Goal: Information Seeking & Learning: Learn about a topic

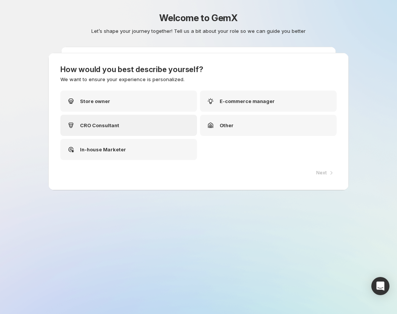
click at [113, 132] on div "CRO Consultant" at bounding box center [128, 125] width 136 height 21
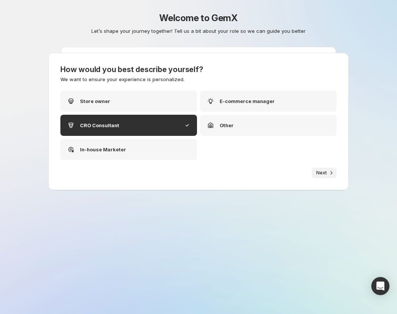
click at [320, 170] on span "Next" at bounding box center [321, 173] width 11 height 6
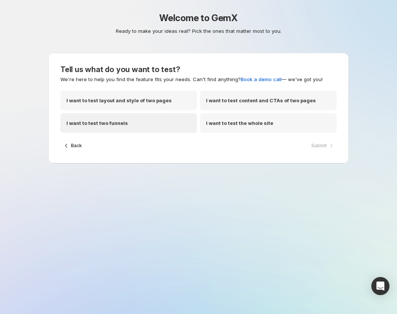
click at [126, 118] on div "I want to test two funnels" at bounding box center [128, 123] width 136 height 20
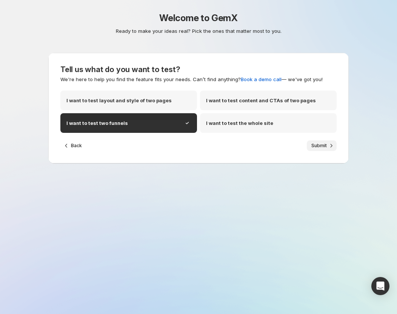
click at [326, 146] on button "Submit" at bounding box center [322, 145] width 30 height 11
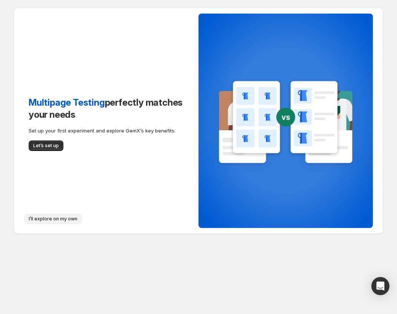
click at [50, 220] on span "I’ll explore on my own" at bounding box center [53, 219] width 49 height 6
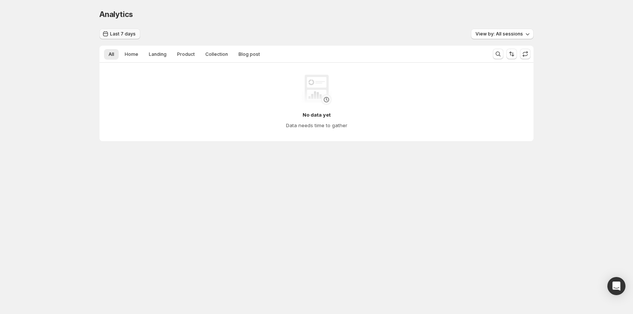
click at [118, 34] on span "Last 7 days" at bounding box center [123, 34] width 26 height 6
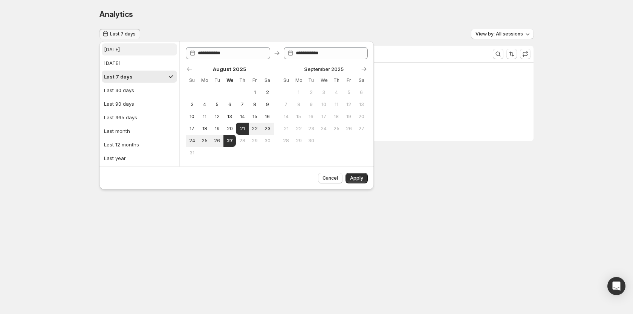
click at [116, 54] on button "[DATE]" at bounding box center [139, 49] width 75 height 12
type input "**********"
click at [354, 178] on span "Apply" at bounding box center [356, 178] width 13 height 6
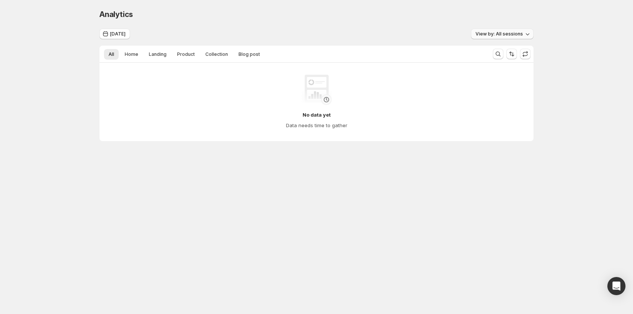
click at [498, 34] on span "View by: All sessions" at bounding box center [500, 34] width 48 height 6
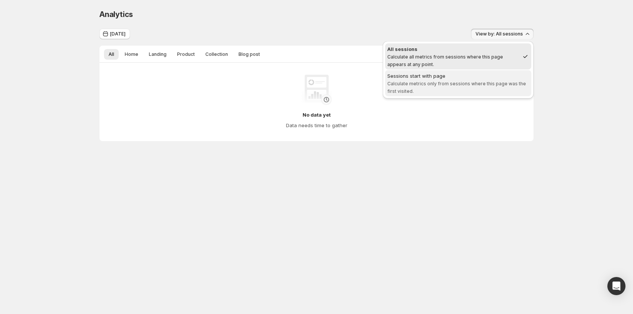
click at [461, 79] on div "Sessions start with page" at bounding box center [459, 76] width 142 height 8
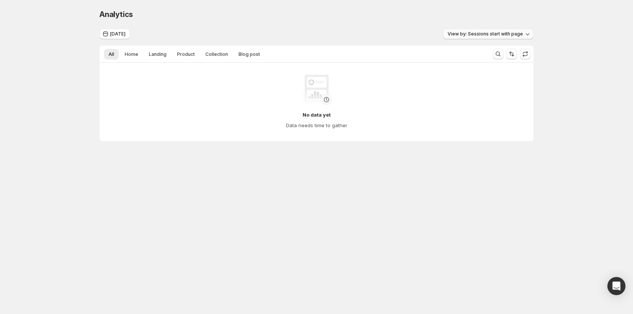
click at [491, 35] on span "View by: Sessions start with page" at bounding box center [485, 34] width 75 height 6
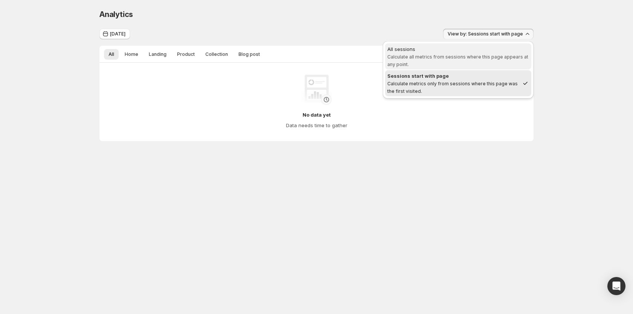
click at [463, 57] on span "Calculate all metrics from sessions where this page appears at any point." at bounding box center [458, 60] width 141 height 13
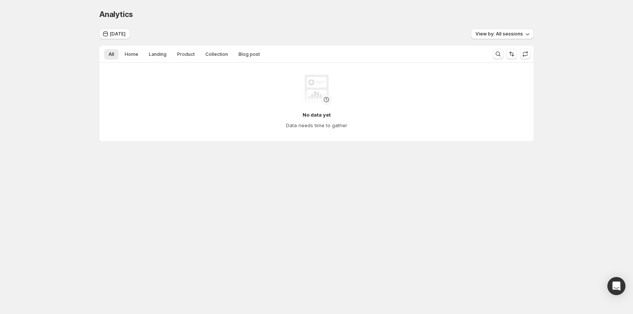
click at [68, 173] on div "Analytics. This page is ready Analytics [DATE] View by: All sessions All Home L…" at bounding box center [316, 91] width 633 height 182
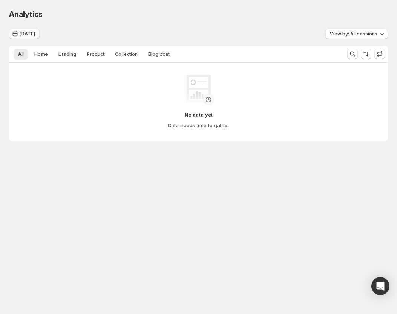
click at [27, 31] on span "[DATE]" at bounding box center [27, 34] width 15 height 6
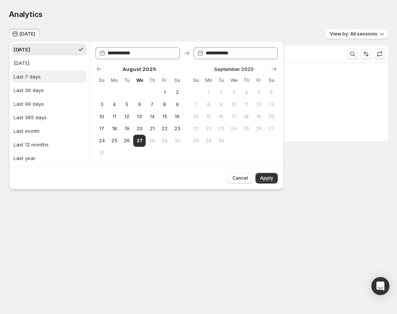
click at [45, 81] on button "Last 7 days" at bounding box center [48, 76] width 75 height 12
type input "**********"
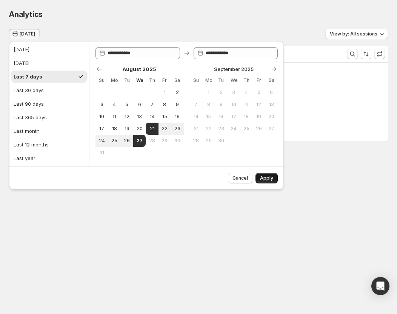
click at [273, 178] on span "Apply" at bounding box center [266, 178] width 13 height 6
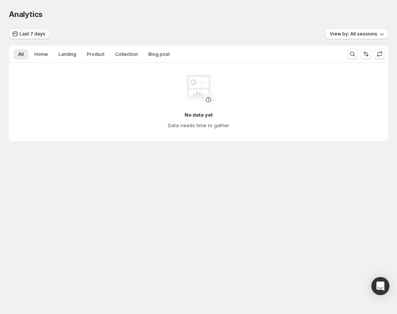
click at [33, 33] on span "Last 7 days" at bounding box center [33, 34] width 26 height 6
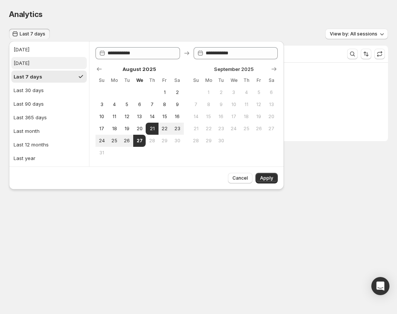
click at [29, 63] on div "[DATE]" at bounding box center [22, 63] width 16 height 8
type input "**********"
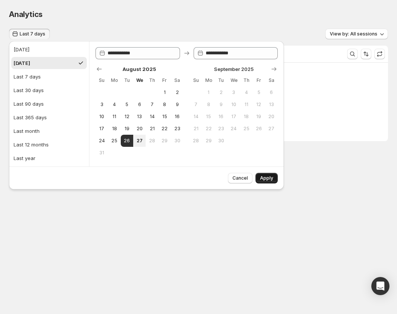
click at [268, 175] on button "Apply" at bounding box center [266, 178] width 22 height 11
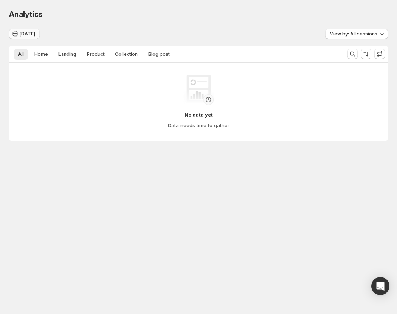
click at [32, 35] on span "[DATE]" at bounding box center [27, 34] width 15 height 6
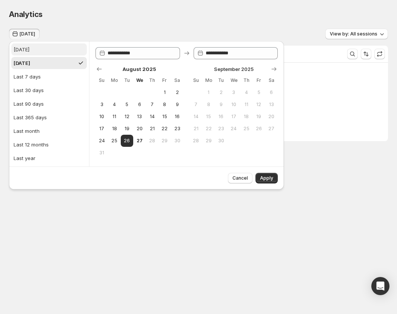
click at [30, 53] on button "[DATE]" at bounding box center [48, 49] width 75 height 12
type input "**********"
click at [264, 177] on span "Apply" at bounding box center [266, 178] width 13 height 6
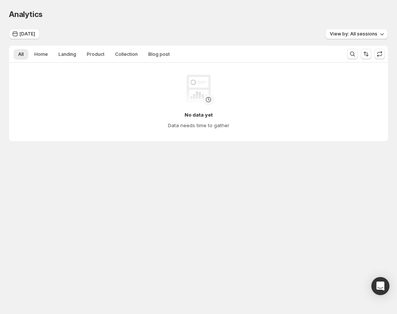
click at [114, 20] on div "Analytics. This page is ready Analytics" at bounding box center [198, 14] width 379 height 29
click at [36, 50] on button "Home" at bounding box center [41, 54] width 23 height 11
click at [66, 54] on span "Landing" at bounding box center [67, 54] width 18 height 6
click at [93, 53] on span "Product" at bounding box center [96, 54] width 18 height 6
click at [20, 54] on span "All" at bounding box center [21, 54] width 6 height 6
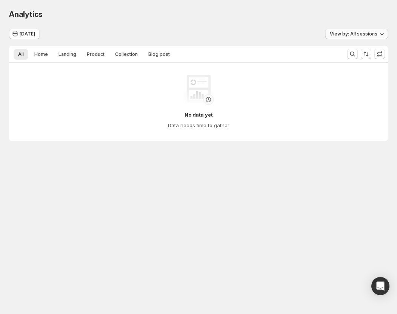
click at [354, 33] on span "View by: All sessions" at bounding box center [353, 34] width 48 height 6
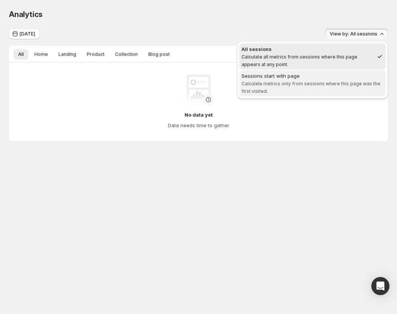
click at [310, 77] on div "Sessions start with page" at bounding box center [312, 76] width 142 height 8
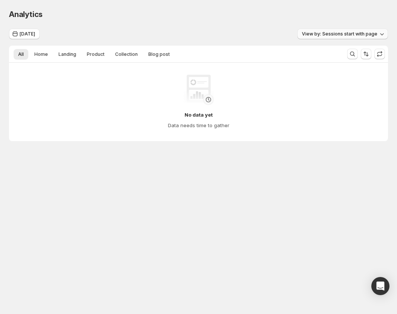
click at [341, 31] on span "View by: Sessions start with page" at bounding box center [339, 34] width 75 height 6
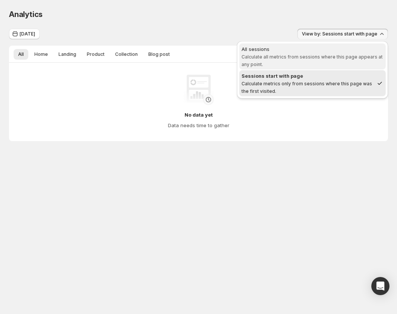
click at [324, 49] on div "All sessions" at bounding box center [312, 49] width 142 height 8
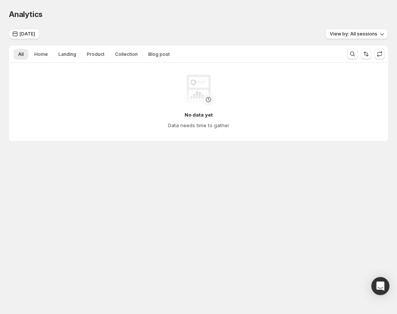
click at [244, 23] on div "Analytics. This page is ready Analytics" at bounding box center [198, 14] width 379 height 29
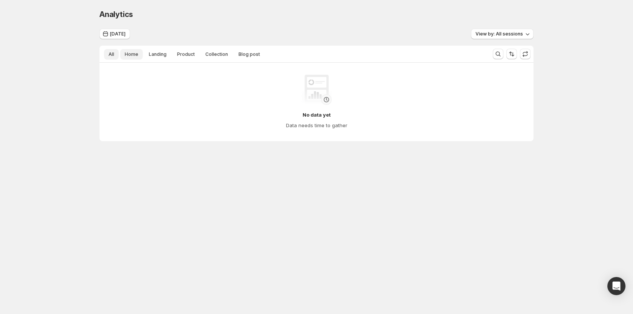
click at [123, 57] on button "Home" at bounding box center [131, 54] width 23 height 11
click at [153, 54] on span "Landing" at bounding box center [158, 54] width 18 height 6
click at [182, 54] on span "Product" at bounding box center [186, 54] width 18 height 6
click at [223, 54] on span "Collection" at bounding box center [216, 54] width 23 height 6
click at [254, 54] on span "Blog post" at bounding box center [249, 54] width 21 height 6
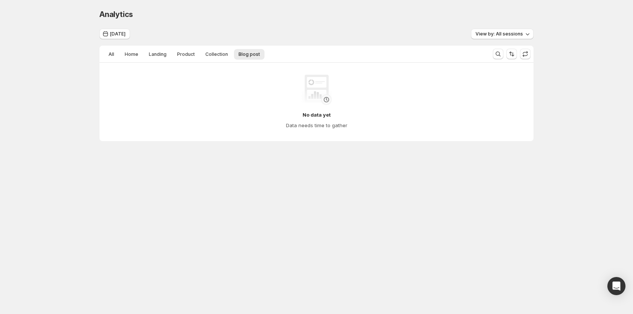
click at [331, 30] on div "Today View by: All sessions" at bounding box center [317, 34] width 434 height 11
click at [558, 6] on div "Analytics. This page is ready Analytics Today View by: All sessions All Home La…" at bounding box center [316, 91] width 633 height 182
click at [316, 33] on div "[DATE] View by: All sessions" at bounding box center [317, 34] width 434 height 11
click at [111, 33] on span "[DATE]" at bounding box center [117, 34] width 15 height 6
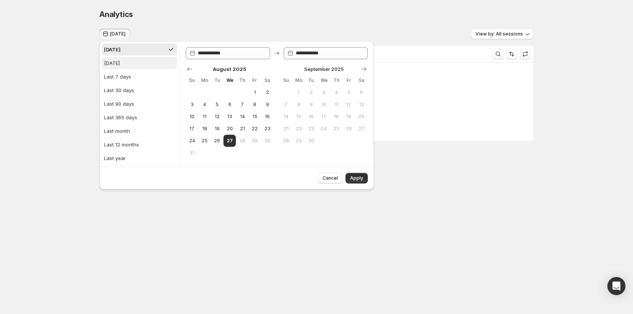
click at [130, 63] on button "[DATE]" at bounding box center [139, 63] width 75 height 12
type input "**********"
click at [120, 101] on div "Last 90 days" at bounding box center [119, 104] width 30 height 8
type input "**********"
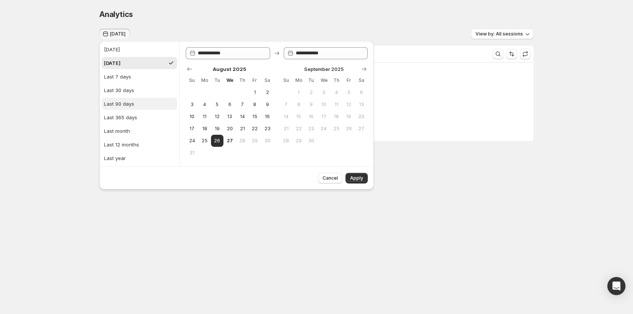
type input "**********"
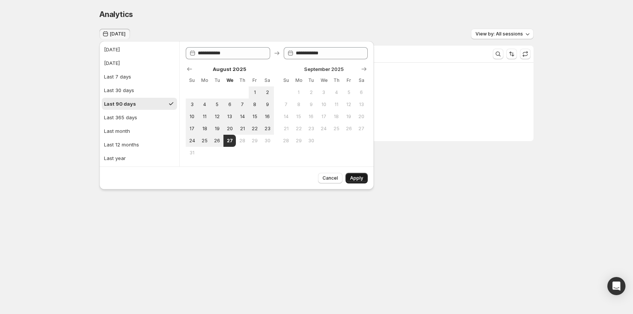
click at [358, 179] on span "Apply" at bounding box center [356, 178] width 13 height 6
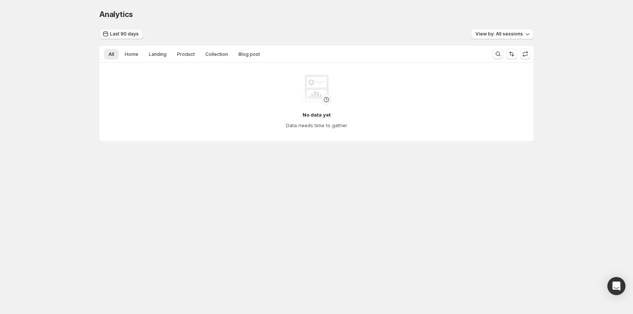
click at [127, 35] on span "Last 90 days" at bounding box center [124, 34] width 29 height 6
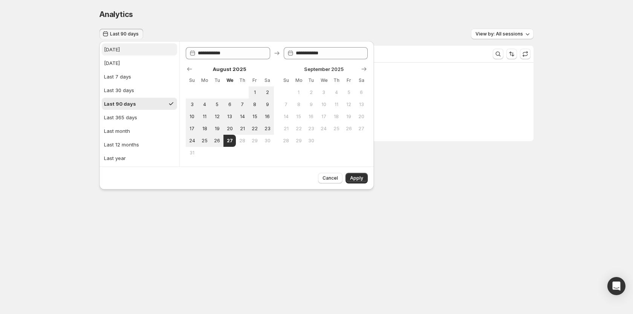
click at [123, 50] on button "[DATE]" at bounding box center [139, 49] width 75 height 12
type input "**********"
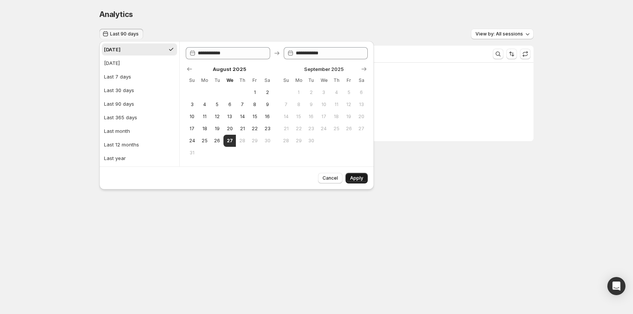
click at [360, 178] on span "Apply" at bounding box center [356, 178] width 13 height 6
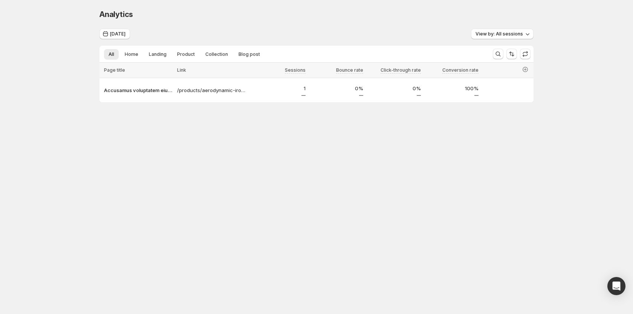
click at [205, 128] on div "Analytics. This page is ready Analytics Today View by: All sessions All Home La…" at bounding box center [316, 71] width 452 height 143
click at [133, 57] on span "Home" at bounding box center [132, 54] width 14 height 6
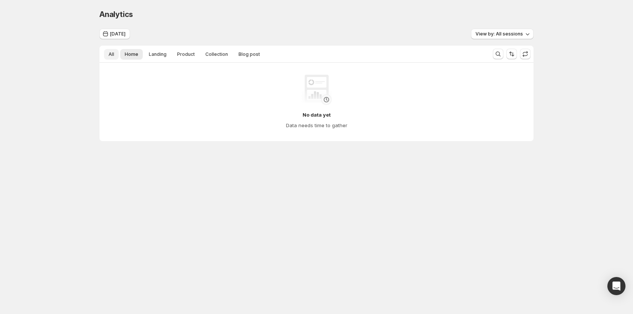
click at [115, 58] on button "All" at bounding box center [111, 54] width 15 height 11
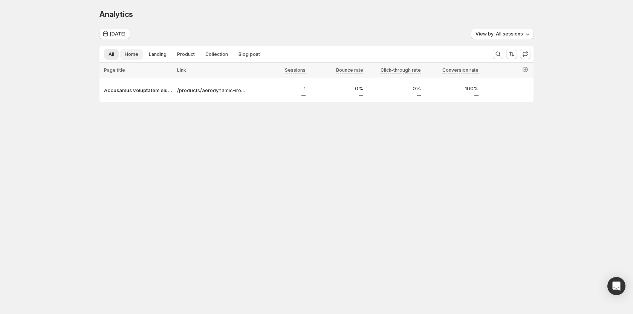
click at [133, 57] on button "Home" at bounding box center [131, 54] width 23 height 11
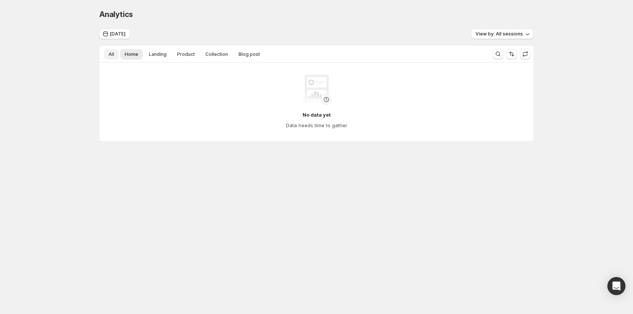
click at [115, 57] on button "All" at bounding box center [111, 54] width 15 height 11
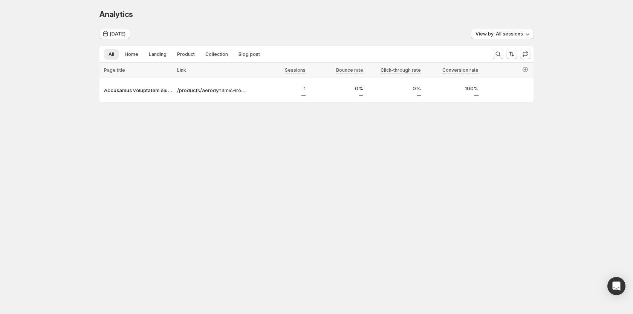
click at [188, 158] on body "Analytics. This page is ready Analytics [DATE] View by: All sessions All Home L…" at bounding box center [316, 157] width 633 height 314
click at [112, 30] on button "[DATE]" at bounding box center [115, 34] width 31 height 11
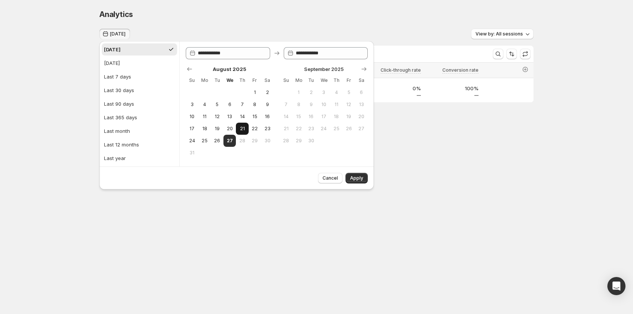
click at [247, 124] on button "21" at bounding box center [242, 129] width 12 height 12
type input "**********"
click at [193, 111] on button "10" at bounding box center [192, 116] width 12 height 12
type input "**********"
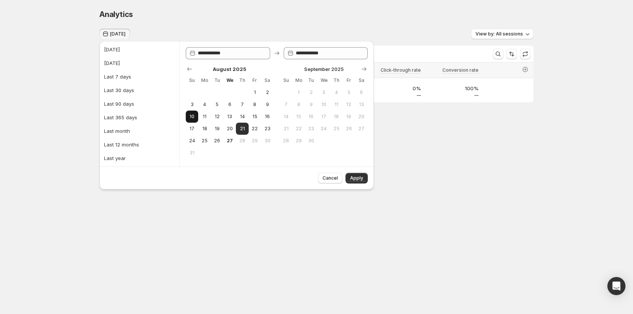
type input "**********"
click at [366, 181] on button "Apply" at bounding box center [357, 178] width 22 height 11
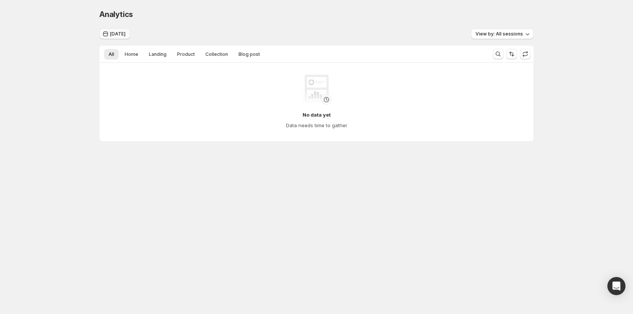
click at [118, 37] on span "Aug 10, 2025" at bounding box center [117, 34] width 15 height 6
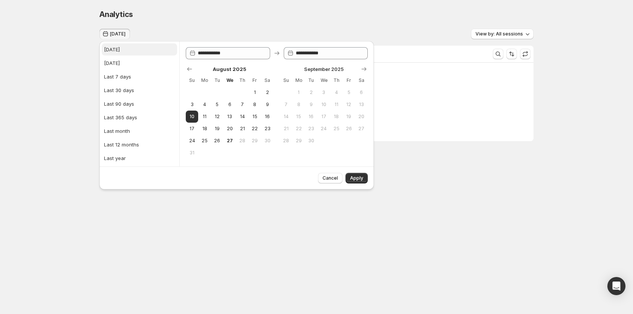
click at [118, 50] on button "[DATE]" at bounding box center [139, 49] width 75 height 12
type input "**********"
click at [353, 180] on span "Apply" at bounding box center [356, 178] width 13 height 6
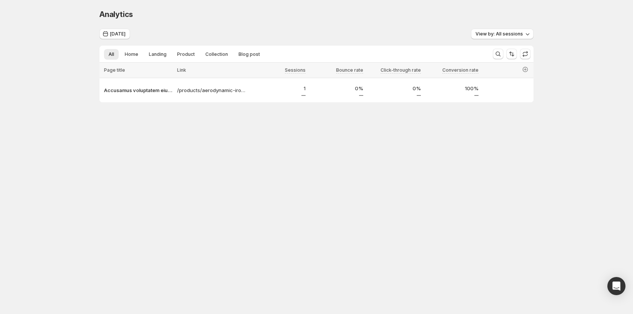
click at [425, 11] on div "Analytics" at bounding box center [317, 14] width 434 height 11
click at [290, 159] on body "Analytics. This page is ready Analytics [DATE] View by: All sessions All Home L…" at bounding box center [316, 157] width 633 height 314
click at [152, 146] on body "Analytics. This page is ready Analytics [DATE] View by: All sessions All Home L…" at bounding box center [316, 157] width 633 height 314
click at [54, 52] on div "Analytics. This page is ready Analytics [DATE] View by: All sessions All Home L…" at bounding box center [316, 71] width 633 height 143
click at [321, 201] on body "Analytics. This page is ready Analytics [DATE] View by: All sessions All Home L…" at bounding box center [316, 157] width 633 height 314
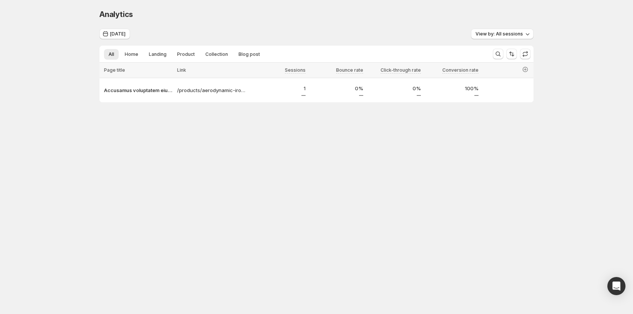
click at [125, 197] on body "Analytics. This page is ready Analytics [DATE] View by: All sessions All Home L…" at bounding box center [316, 157] width 633 height 314
click at [224, 246] on body "Analytics. This page is ready Analytics [DATE] View by: All sessions All Home L…" at bounding box center [316, 157] width 633 height 314
click at [184, 141] on div "Analytics. This page is ready Analytics Today View by: All sessions All Home La…" at bounding box center [316, 71] width 452 height 143
click at [153, 153] on body "Analytics. This page is ready Analytics [DATE] View by: All sessions All Home L…" at bounding box center [316, 157] width 633 height 314
drag, startPoint x: 162, startPoint y: 152, endPoint x: 444, endPoint y: 167, distance: 282.4
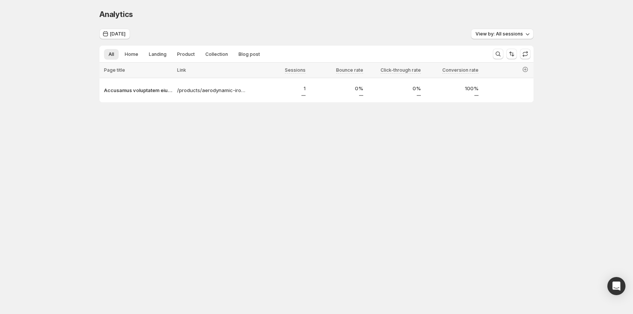
click at [382, 14] on div "Analytics" at bounding box center [317, 14] width 434 height 11
click at [245, 151] on body "Analytics. This page is ready Analytics [DATE] View by: All sessions All Home L…" at bounding box center [316, 157] width 633 height 314
click at [215, 166] on body "Analytics. This page is ready Analytics [DATE] View by: All sessions All Home L…" at bounding box center [316, 157] width 633 height 314
click at [54, 91] on div "Analytics. This page is ready Analytics [DATE] View by: All sessions All Home L…" at bounding box center [316, 71] width 633 height 143
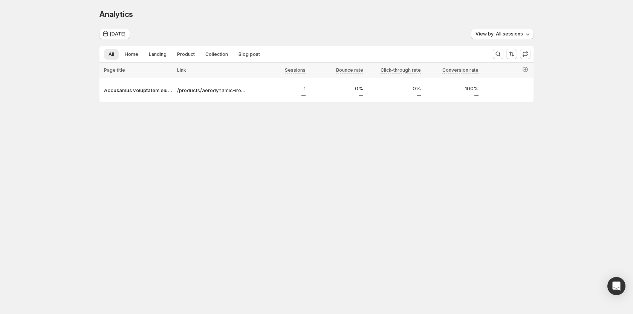
click at [429, 15] on div "Analytics" at bounding box center [317, 14] width 434 height 11
click at [72, 95] on div "Analytics. This page is ready Analytics [DATE] View by: All sessions All Home L…" at bounding box center [316, 71] width 633 height 143
click at [292, 32] on div "[DATE] View by: All sessions" at bounding box center [317, 34] width 434 height 11
click at [323, 25] on div "Analytics. This page is ready Analytics" at bounding box center [317, 14] width 434 height 29
click at [381, 22] on div "Analytics. This page is ready Analytics" at bounding box center [317, 14] width 434 height 29
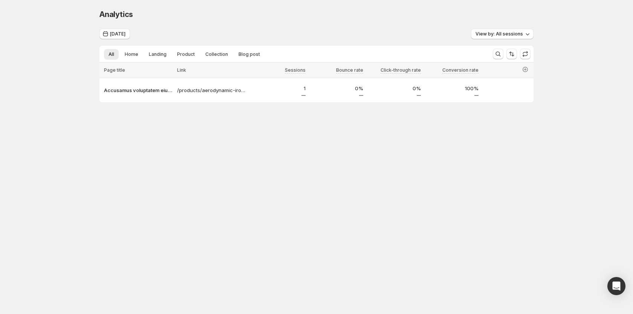
click at [241, 172] on body "Analytics. This page is ready Analytics [DATE] View by: All sessions All Home L…" at bounding box center [316, 157] width 633 height 314
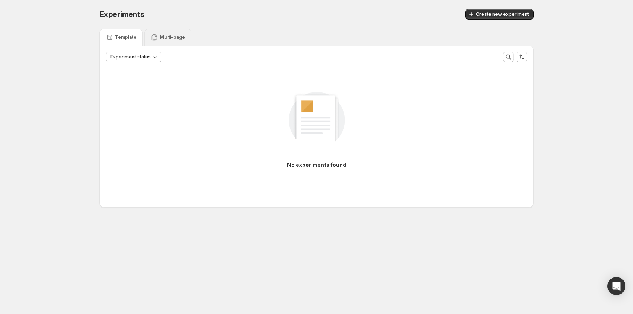
click at [158, 41] on div "Multi-page" at bounding box center [167, 37] width 47 height 17
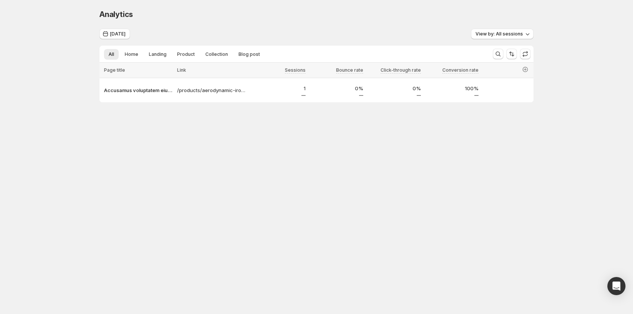
click at [336, 146] on body "Analytics. This page is ready Analytics Today View by: All sessions All Home La…" at bounding box center [316, 157] width 633 height 314
drag, startPoint x: 12, startPoint y: 132, endPoint x: 18, endPoint y: 91, distance: 41.6
click at [18, 92] on div "Analytics. This page is ready Analytics Today View by: All sessions All Home La…" at bounding box center [316, 71] width 633 height 143
